Goal: Navigation & Orientation: Go to known website

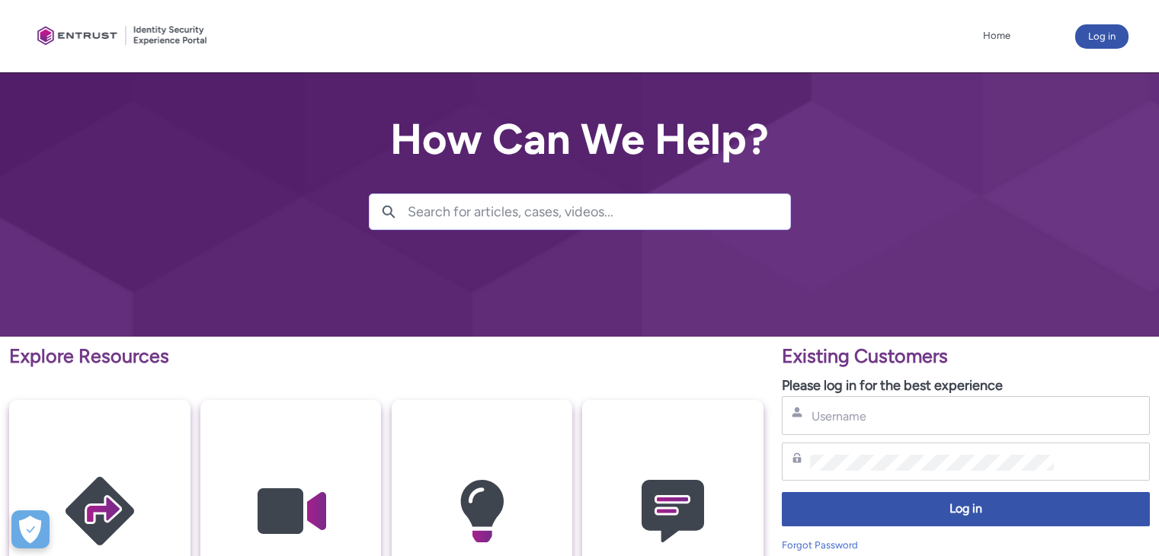
click at [874, 434] on div "Username" at bounding box center [966, 415] width 368 height 39
click at [868, 425] on div "Username" at bounding box center [966, 415] width 368 height 39
click at [838, 411] on input "Username" at bounding box center [932, 416] width 244 height 16
type input "andrei.nedelcu@idea-bank.ro"
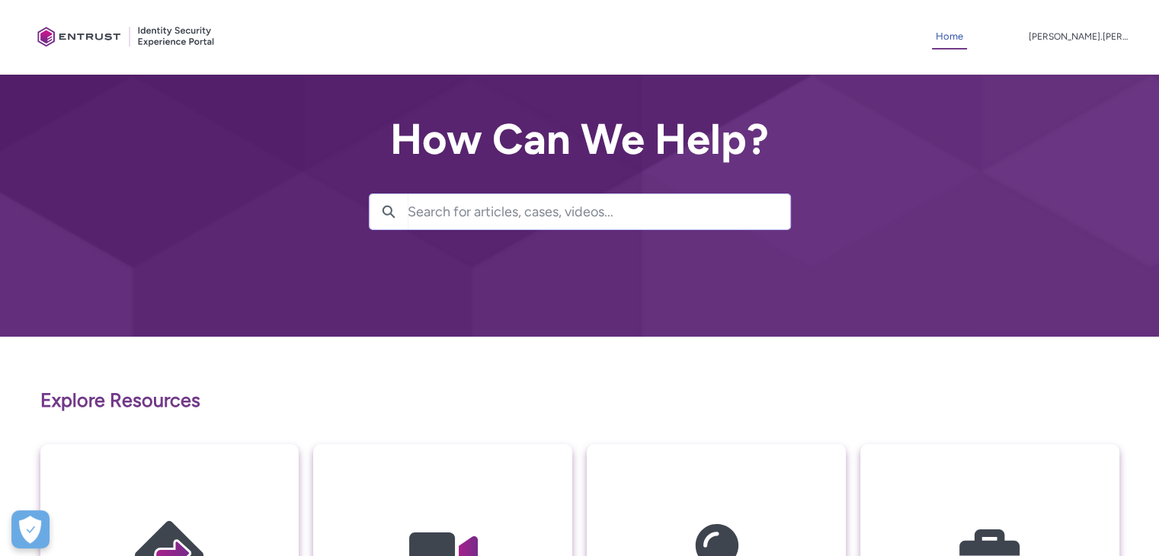
click at [967, 40] on link "Home" at bounding box center [949, 37] width 35 height 24
click at [967, 34] on link "Home" at bounding box center [949, 37] width 35 height 24
